Goal: Navigation & Orientation: Find specific page/section

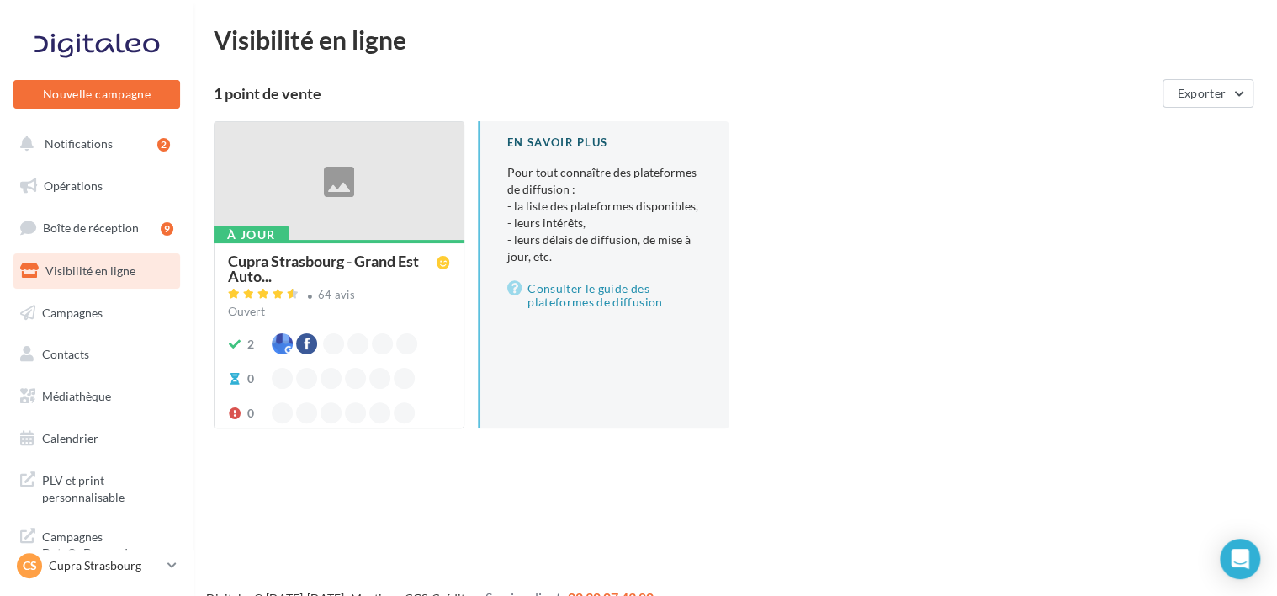
click at [91, 337] on link "Contacts" at bounding box center [96, 354] width 173 height 35
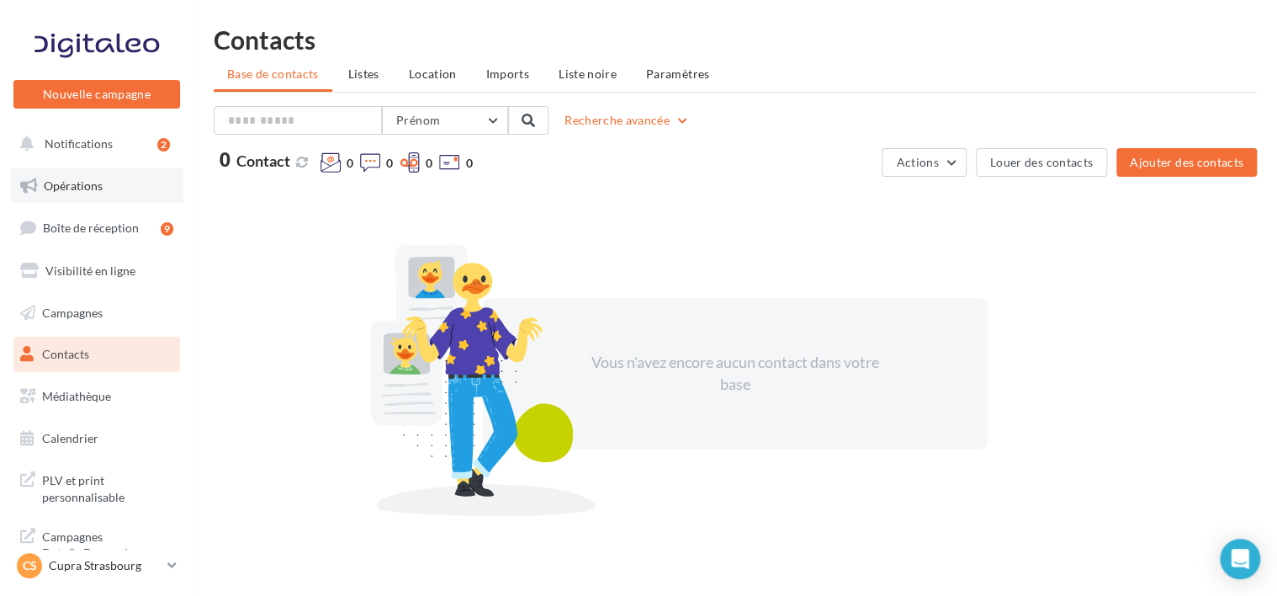
click at [68, 191] on span "Opérations" at bounding box center [73, 185] width 59 height 14
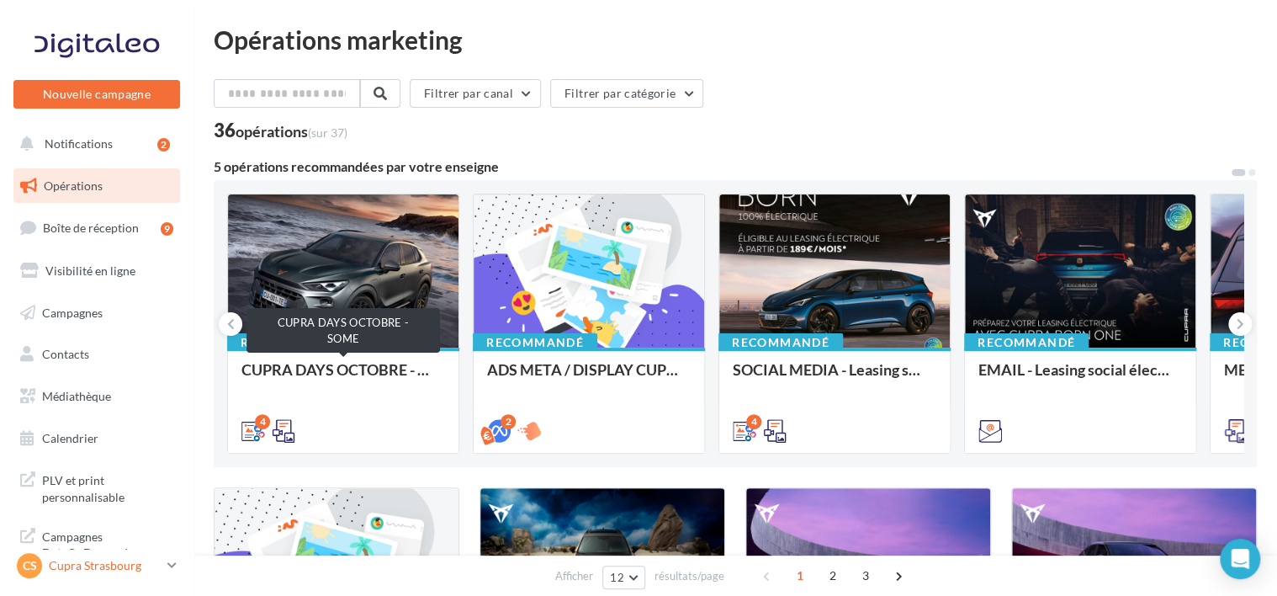
drag, startPoint x: 279, startPoint y: 374, endPoint x: 133, endPoint y: 562, distance: 238.2
click at [133, 562] on p "Cupra Strasbourg" at bounding box center [105, 565] width 112 height 17
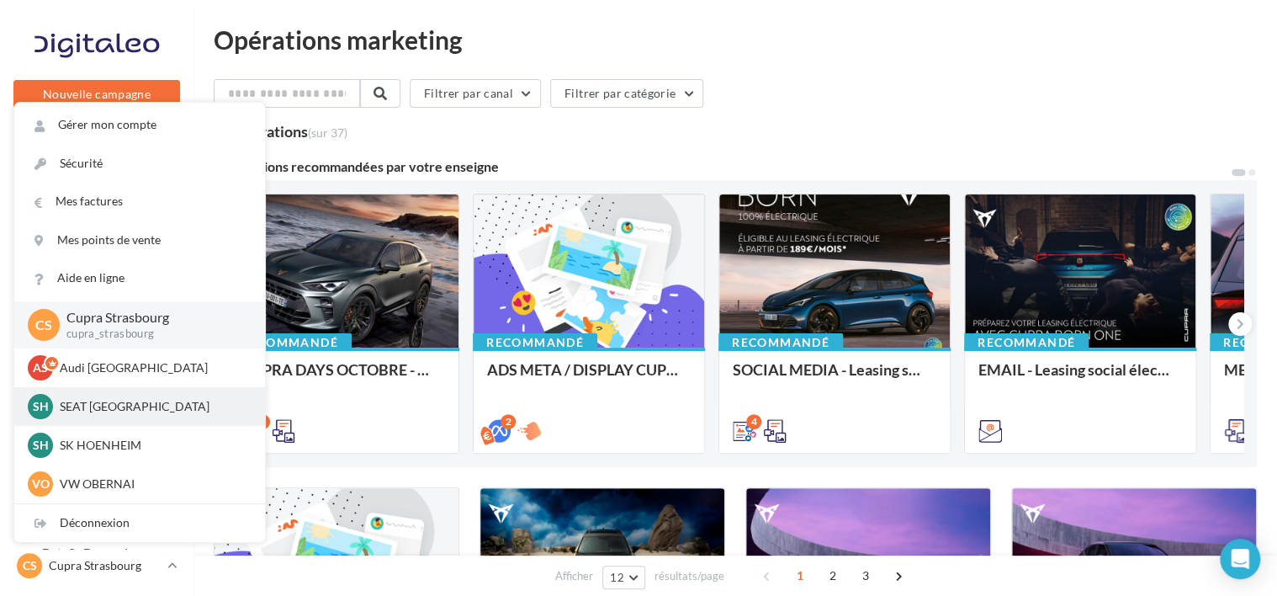
click at [115, 401] on p "SEAT [GEOGRAPHIC_DATA]" at bounding box center [152, 406] width 185 height 17
